Goal: Use online tool/utility: Utilize a website feature to perform a specific function

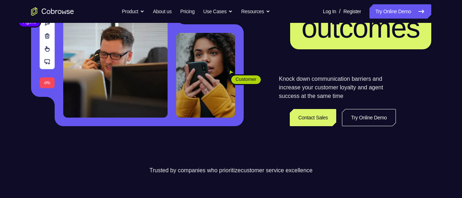
scroll to position [97, 0]
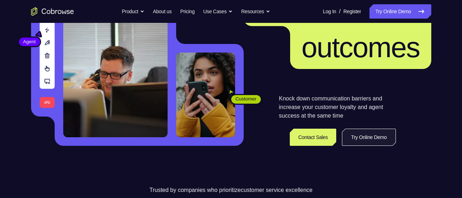
click at [376, 131] on link "Try Online Demo" at bounding box center [369, 137] width 54 height 17
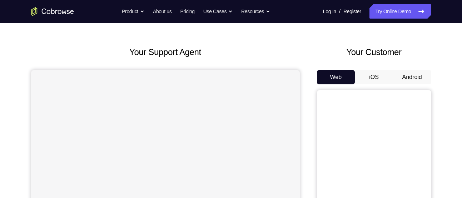
scroll to position [26, 0]
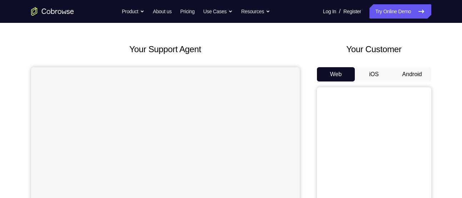
click at [411, 73] on button "Android" at bounding box center [412, 74] width 38 height 14
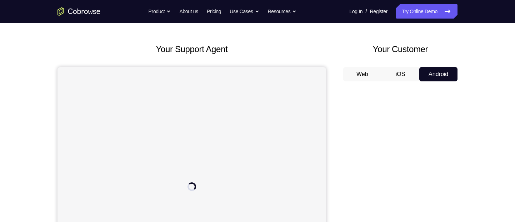
drag, startPoint x: 420, startPoint y: 34, endPoint x: 362, endPoint y: 58, distance: 63.0
click at [362, 58] on div "Your Customer Web iOS Android" at bounding box center [400, 175] width 114 height 264
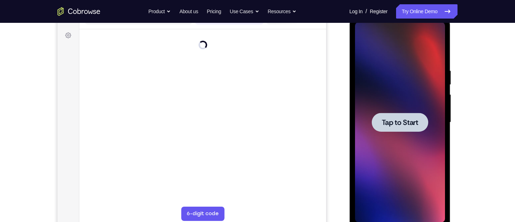
scroll to position [0, 0]
click at [405, 75] on div at bounding box center [400, 123] width 90 height 200
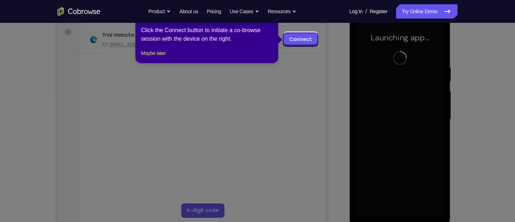
scroll to position [106, 0]
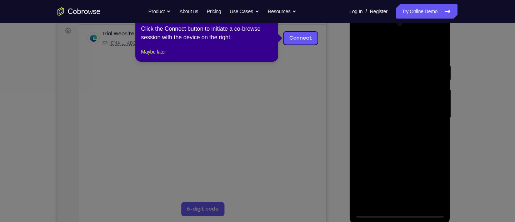
drag, startPoint x: 512, startPoint y: 63, endPoint x: 517, endPoint y: 65, distance: 5.8
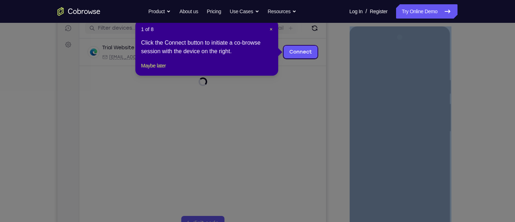
scroll to position [89, 0]
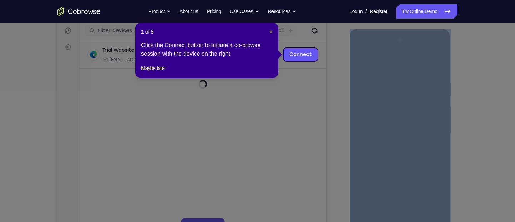
click at [270, 32] on span "×" at bounding box center [271, 32] width 3 height 6
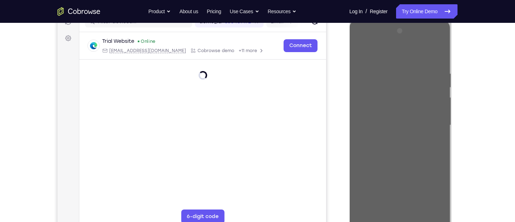
scroll to position [106, 0]
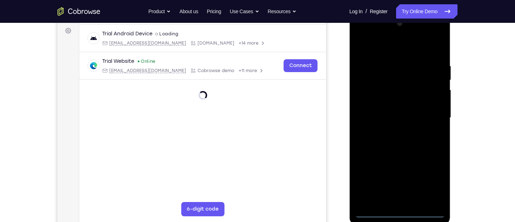
click at [402, 198] on div at bounding box center [400, 118] width 90 height 200
click at [435, 180] on div at bounding box center [400, 118] width 90 height 200
click at [383, 48] on div at bounding box center [400, 118] width 90 height 200
click at [435, 119] on div at bounding box center [400, 118] width 90 height 200
click at [386, 132] on div at bounding box center [400, 118] width 90 height 200
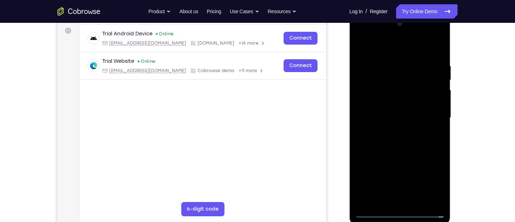
click at [390, 107] on div at bounding box center [400, 118] width 90 height 200
click at [380, 135] on div at bounding box center [400, 118] width 90 height 200
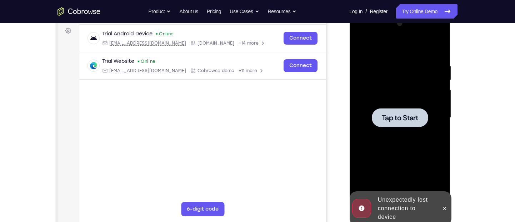
click at [391, 78] on div at bounding box center [400, 118] width 90 height 200
